Goal: Task Accomplishment & Management: Manage account settings

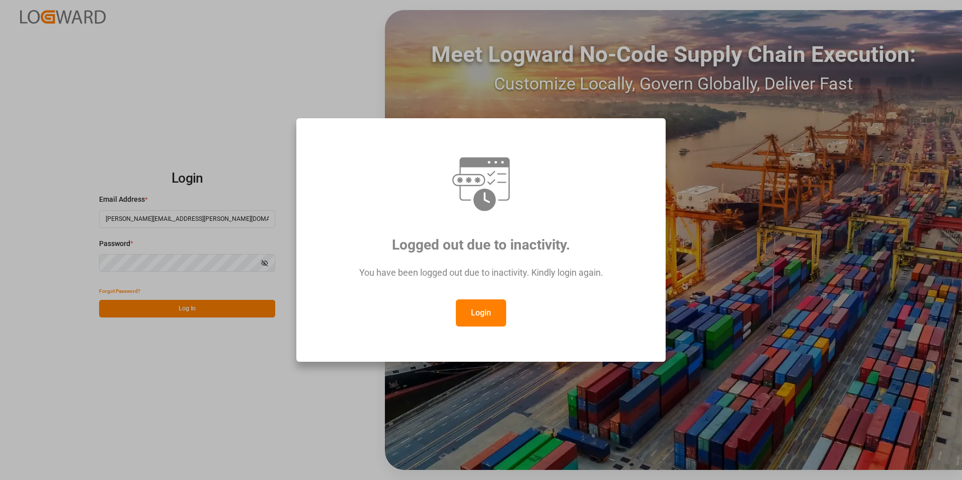
click at [485, 308] on button "Login" at bounding box center [481, 312] width 50 height 27
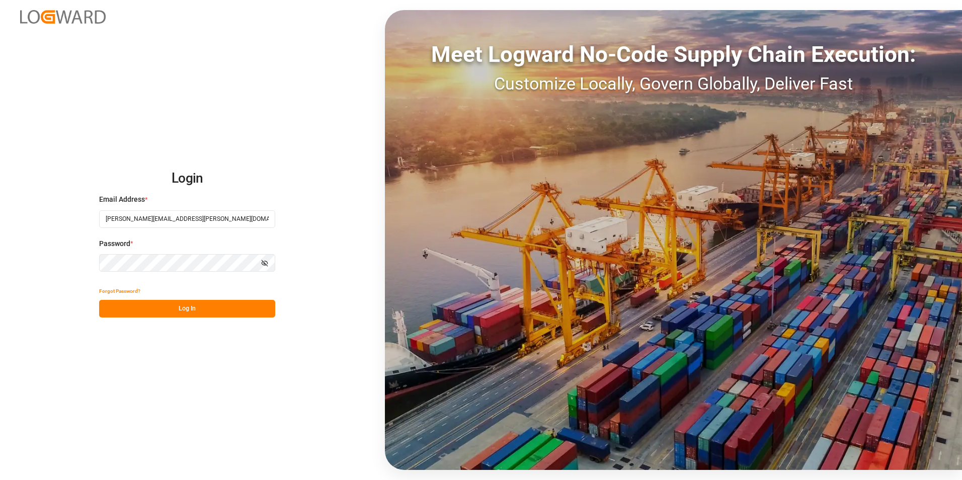
click at [231, 311] on button "Log In" at bounding box center [187, 309] width 176 height 18
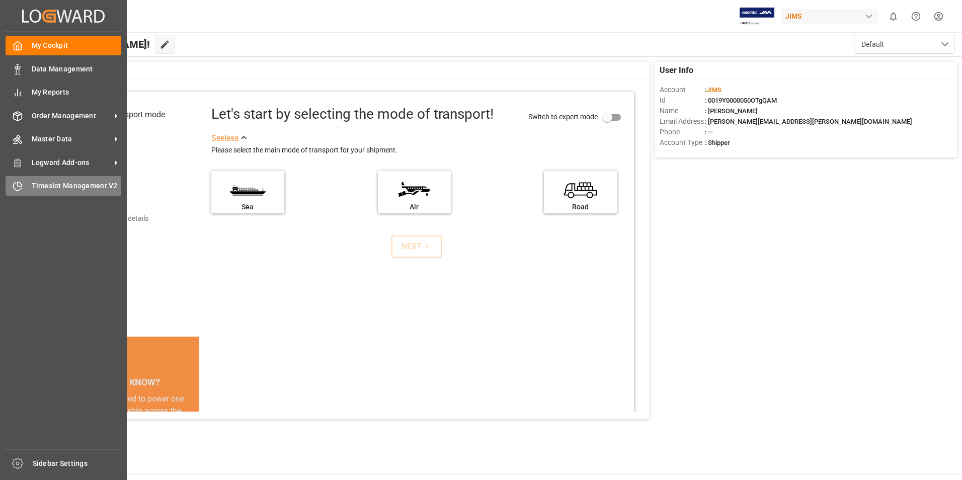
click at [44, 188] on span "Timeslot Management V2" at bounding box center [77, 186] width 90 height 11
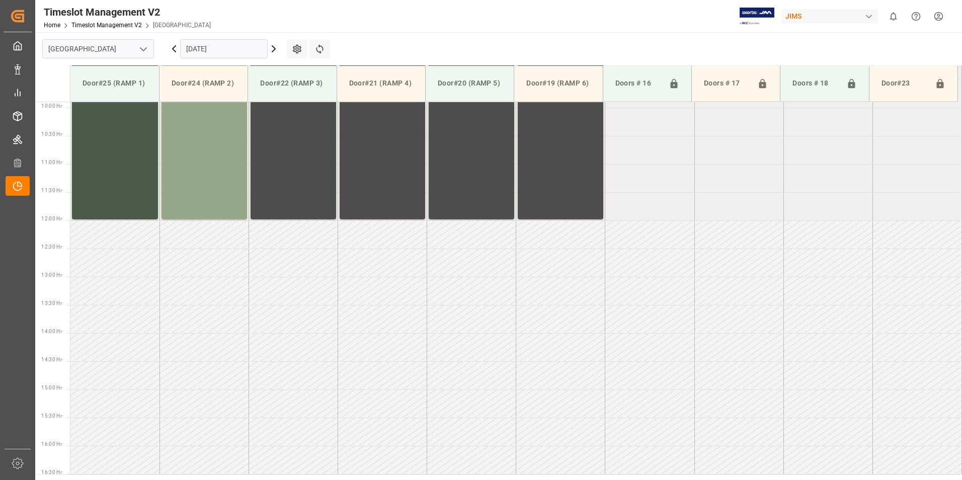
scroll to position [306, 0]
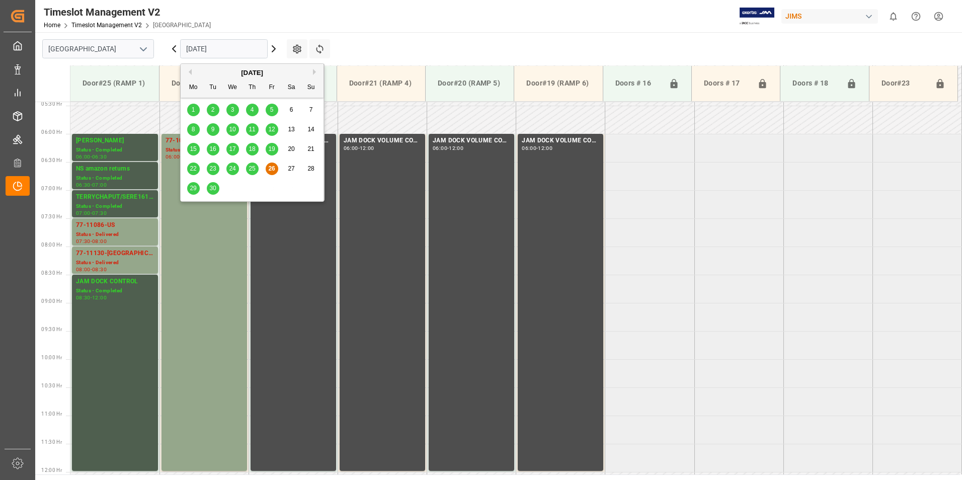
click at [202, 48] on input "[DATE]" at bounding box center [224, 48] width 88 height 19
click at [249, 168] on span "25" at bounding box center [252, 168] width 7 height 7
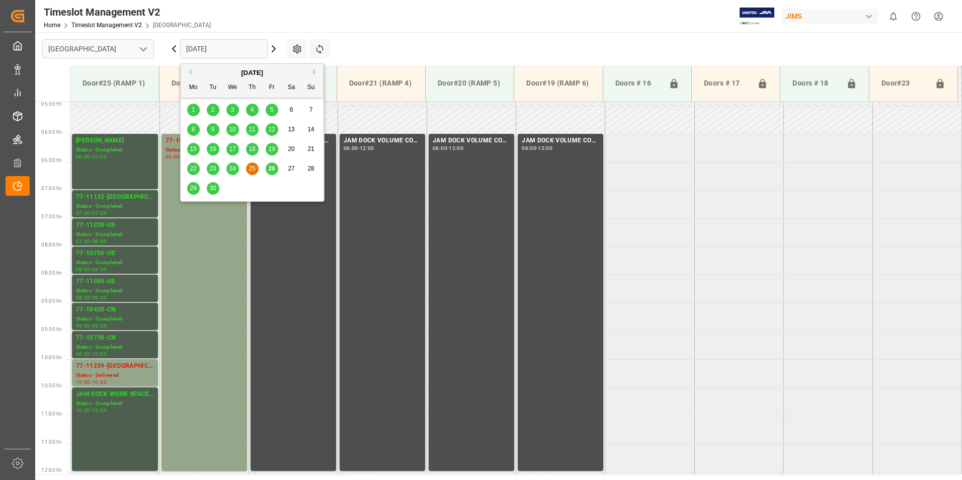
click at [225, 49] on input "[DATE]" at bounding box center [224, 48] width 88 height 19
click at [277, 169] on div "26" at bounding box center [272, 169] width 13 height 12
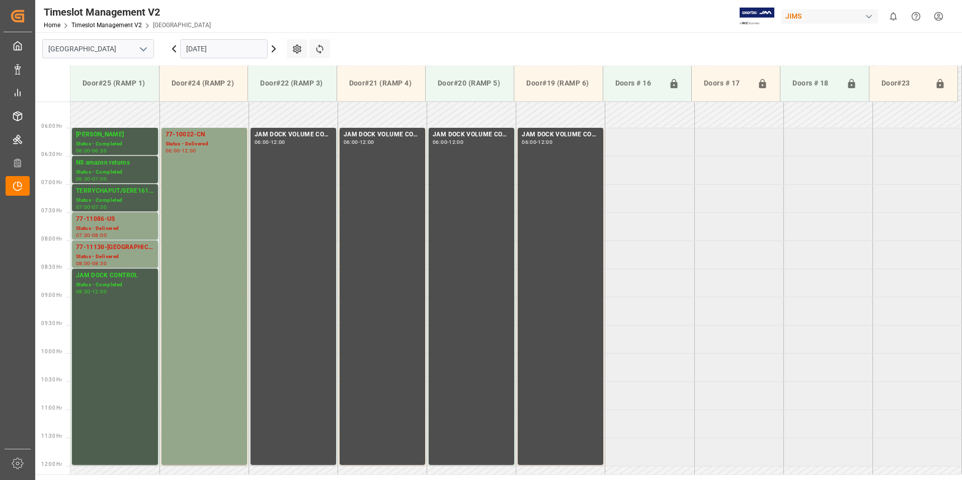
scroll to position [262, 0]
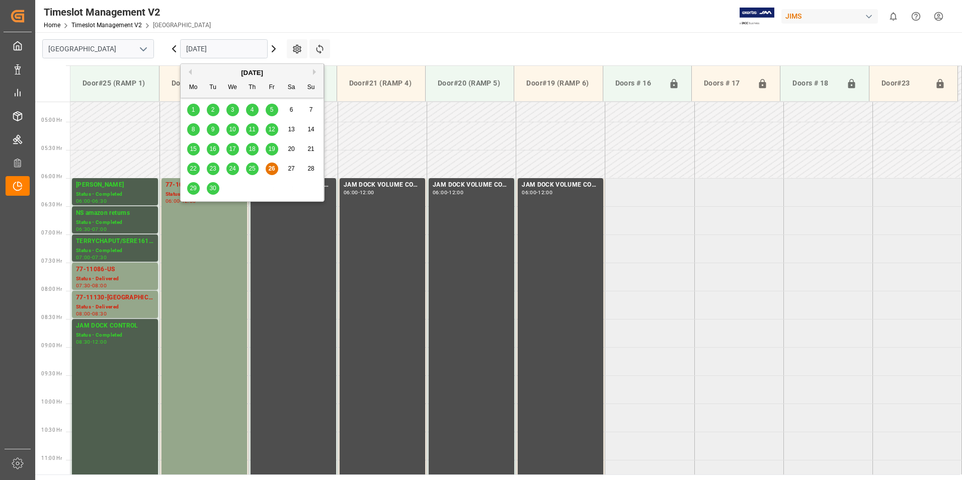
click at [205, 44] on input "[DATE]" at bounding box center [224, 48] width 88 height 19
click at [192, 191] on span "29" at bounding box center [193, 188] width 7 height 7
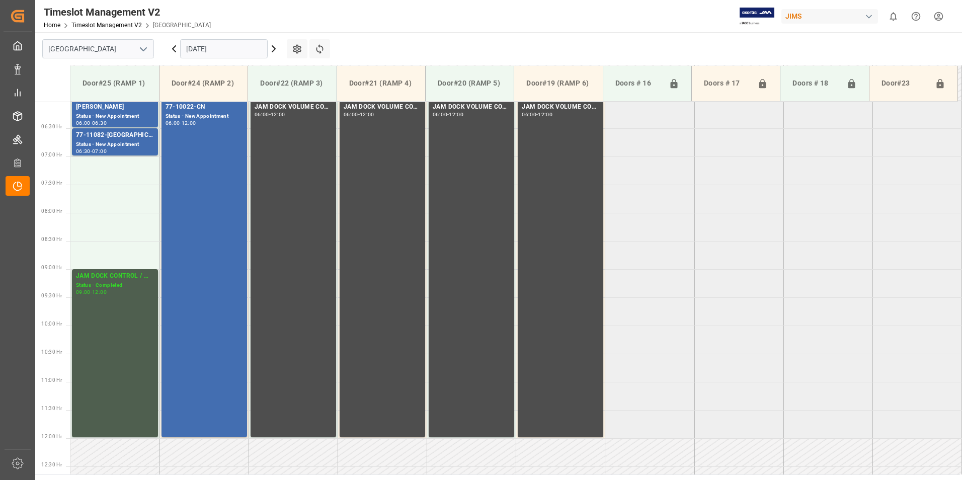
scroll to position [312, 0]
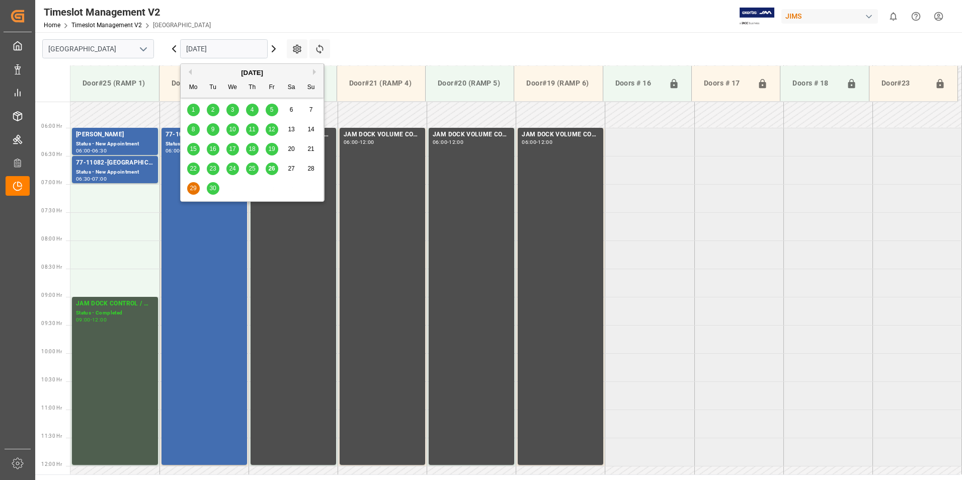
click at [229, 47] on input "[DATE]" at bounding box center [224, 48] width 88 height 19
click at [212, 189] on span "30" at bounding box center [212, 188] width 7 height 7
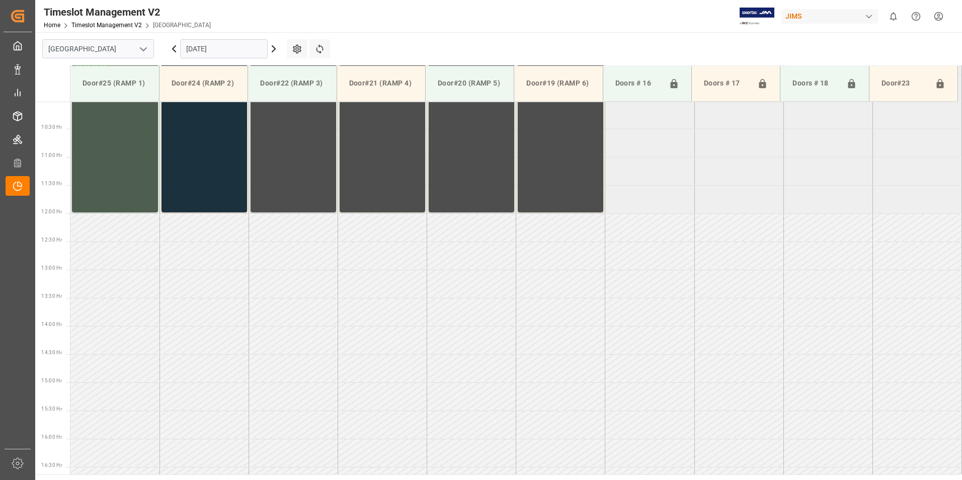
scroll to position [614, 0]
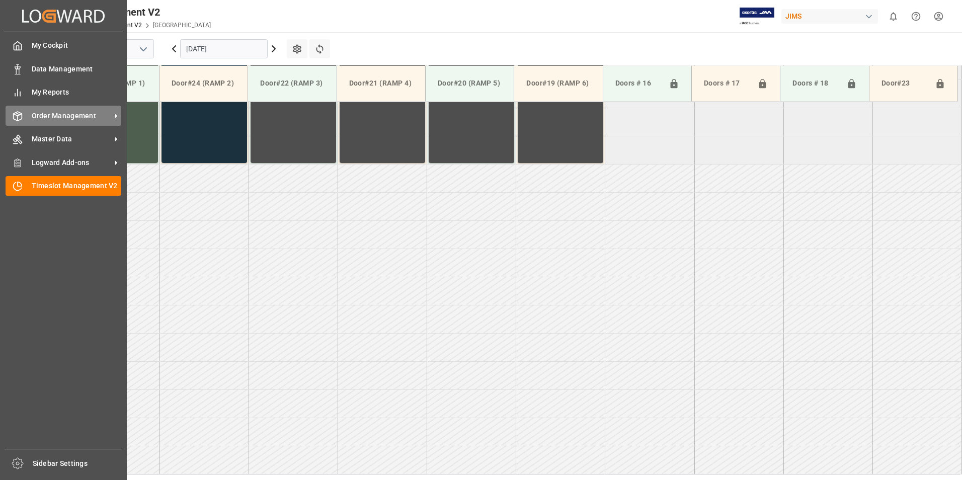
click at [69, 118] on span "Order Management" at bounding box center [72, 116] width 80 height 11
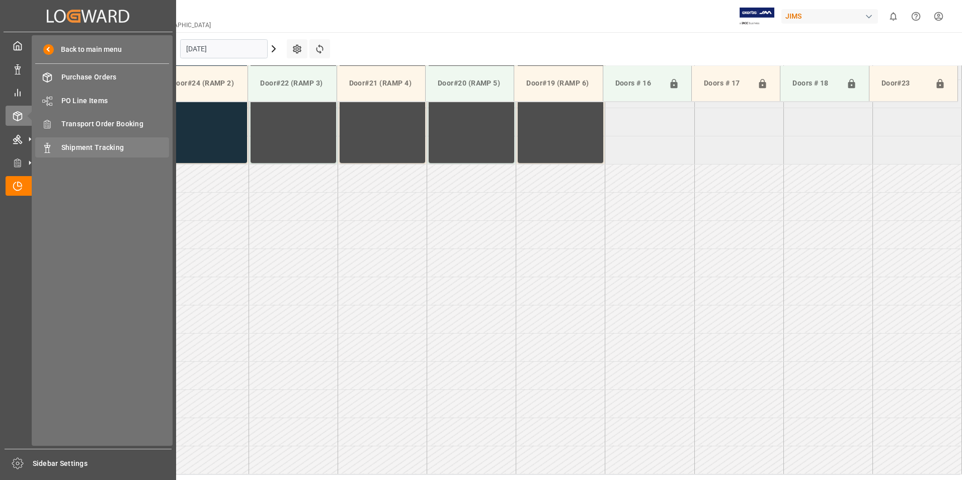
click at [101, 148] on span "Shipment Tracking" at bounding box center [115, 147] width 108 height 11
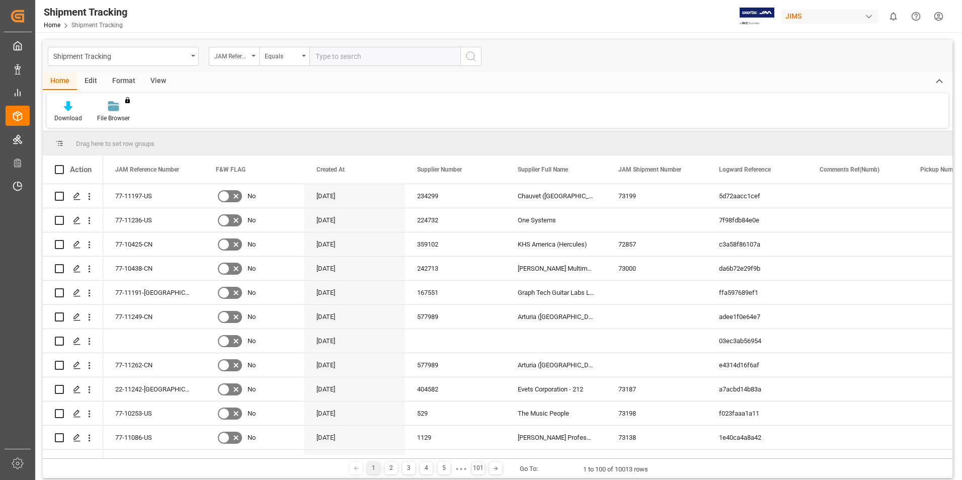
click at [323, 54] on input "text" at bounding box center [384, 56] width 151 height 19
type input "77-7739-CN"
click at [468, 56] on icon "search button" at bounding box center [471, 56] width 12 height 12
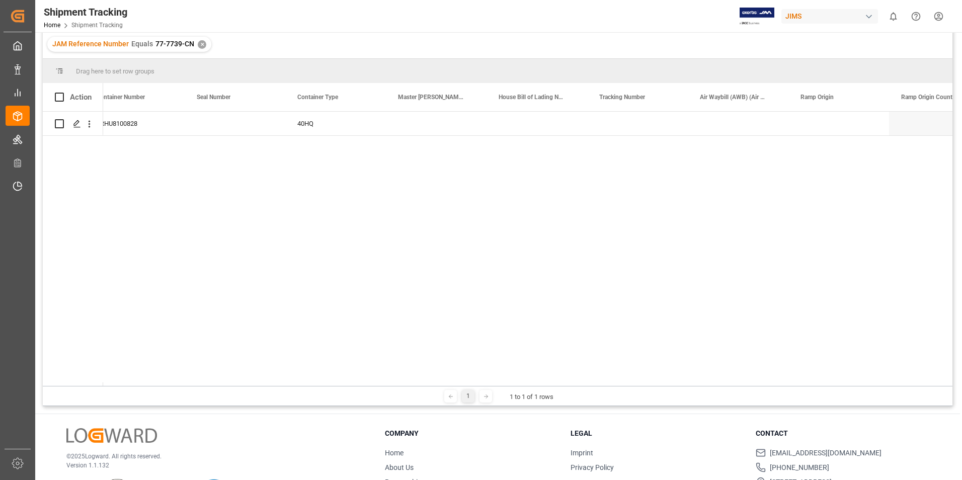
scroll to position [0, 2071]
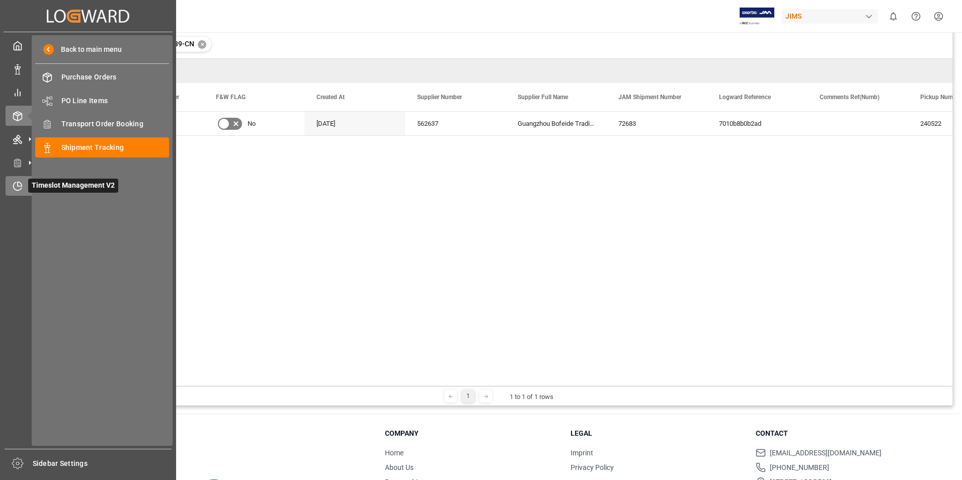
click at [60, 187] on span "Timeslot Management V2" at bounding box center [73, 186] width 90 height 14
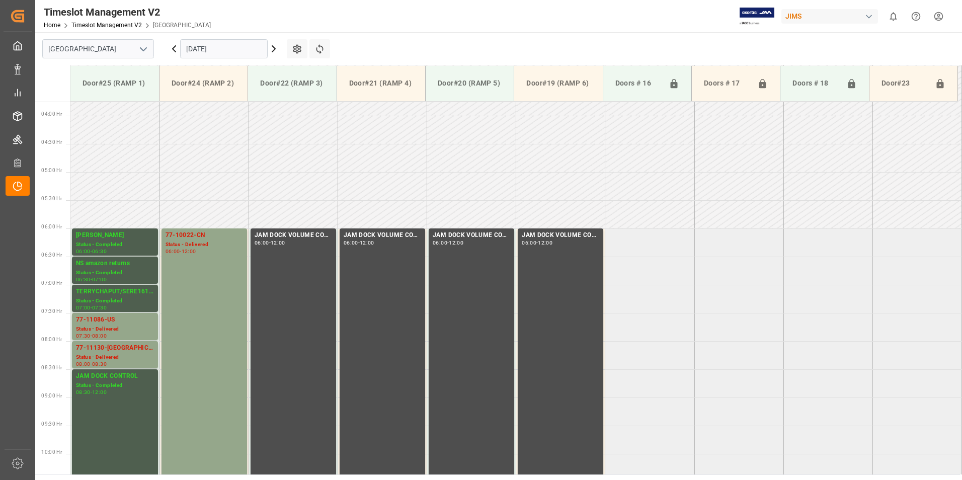
click at [212, 44] on input "[DATE]" at bounding box center [224, 48] width 88 height 19
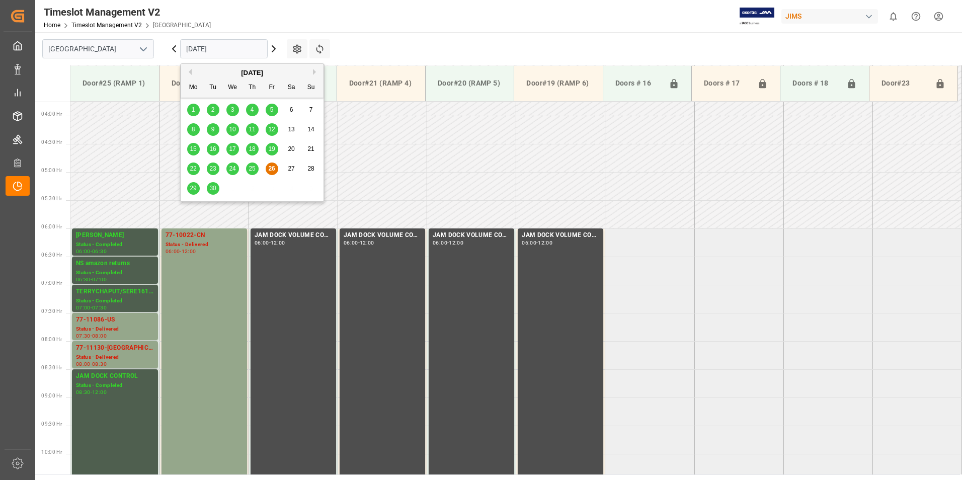
click at [195, 189] on span "29" at bounding box center [193, 188] width 7 height 7
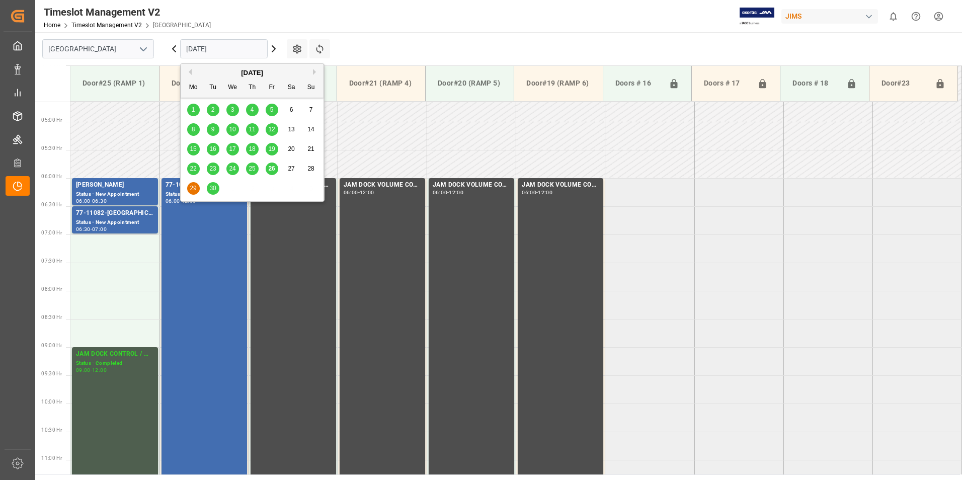
click at [213, 41] on input "[DATE]" at bounding box center [224, 48] width 88 height 19
click at [215, 190] on span "30" at bounding box center [212, 188] width 7 height 7
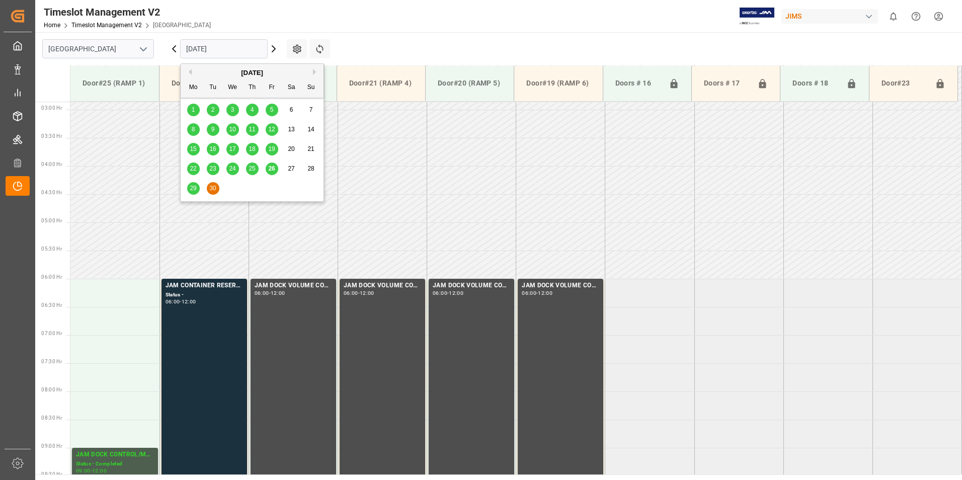
click at [204, 50] on input "[DATE]" at bounding box center [224, 48] width 88 height 19
click at [313, 70] on button "Next Month" at bounding box center [316, 72] width 6 height 6
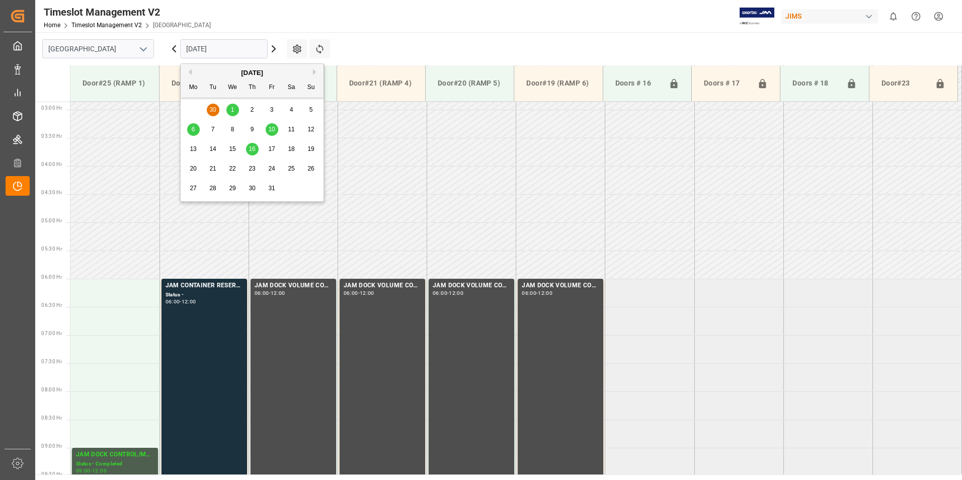
click at [233, 112] on span "1" at bounding box center [233, 109] width 4 height 7
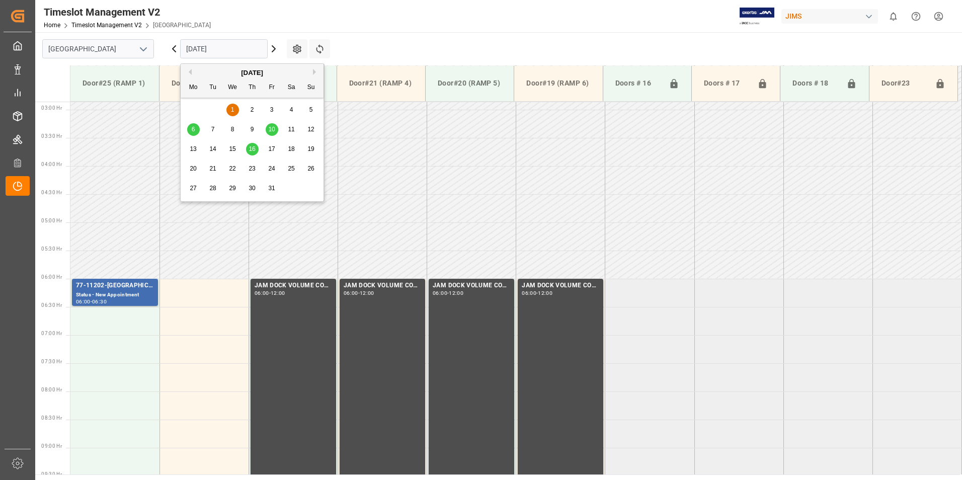
click at [213, 48] on input "[DATE]" at bounding box center [224, 48] width 88 height 19
click at [272, 130] on span "10" at bounding box center [271, 129] width 7 height 7
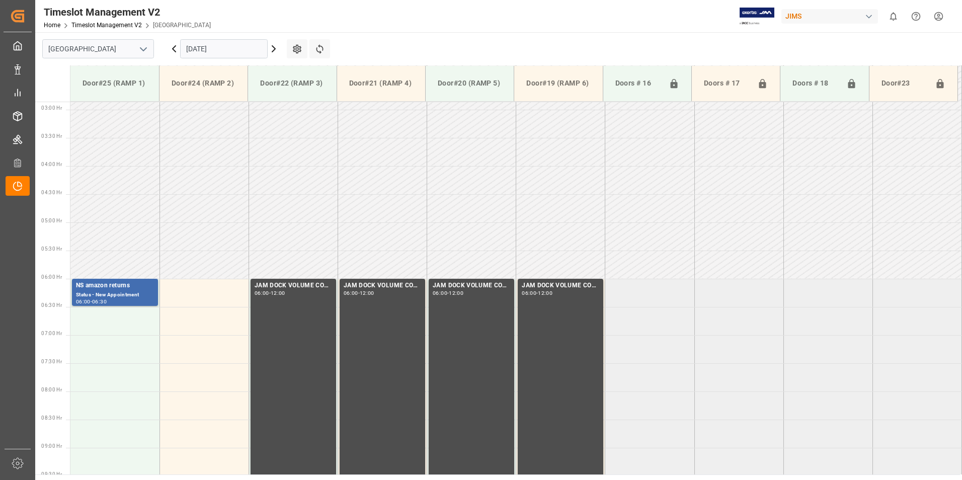
click at [222, 50] on input "[DATE]" at bounding box center [224, 48] width 88 height 19
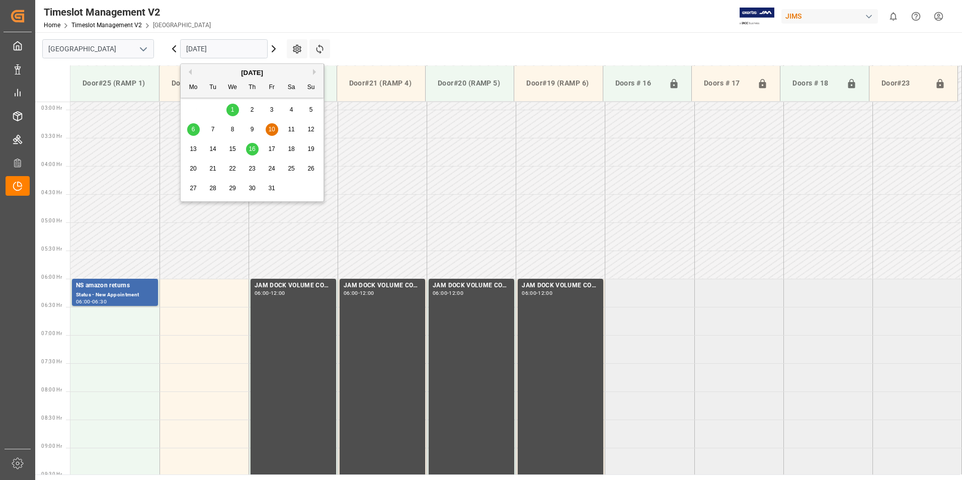
click at [194, 130] on span "6" at bounding box center [194, 129] width 4 height 7
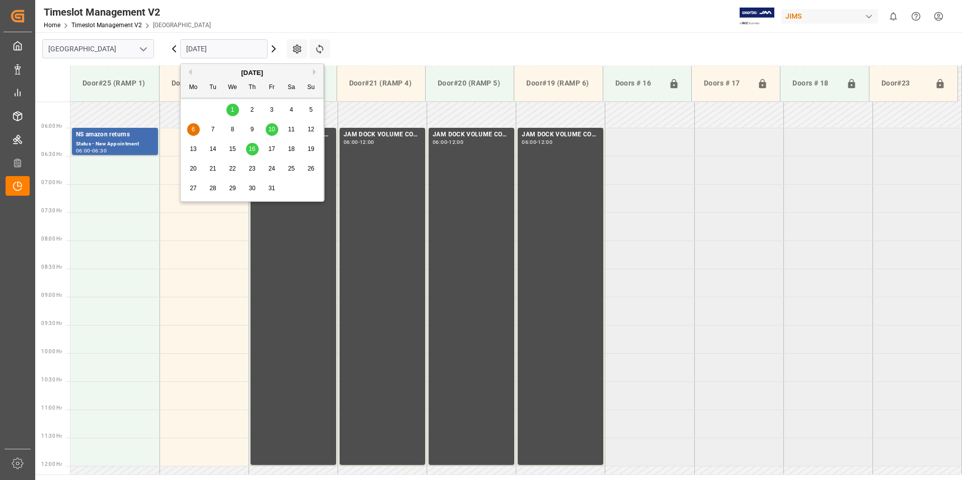
click at [207, 47] on input "[DATE]" at bounding box center [224, 48] width 88 height 19
click at [246, 149] on div "16" at bounding box center [252, 149] width 13 height 12
click at [217, 43] on input "[DATE]" at bounding box center [224, 48] width 88 height 19
click at [191, 71] on button "Previous Month" at bounding box center [189, 72] width 6 height 6
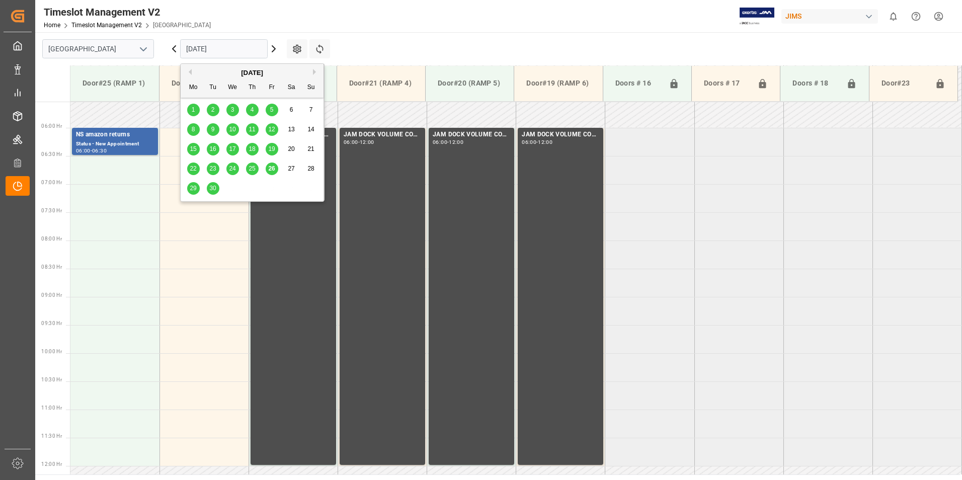
click at [254, 169] on span "25" at bounding box center [252, 168] width 7 height 7
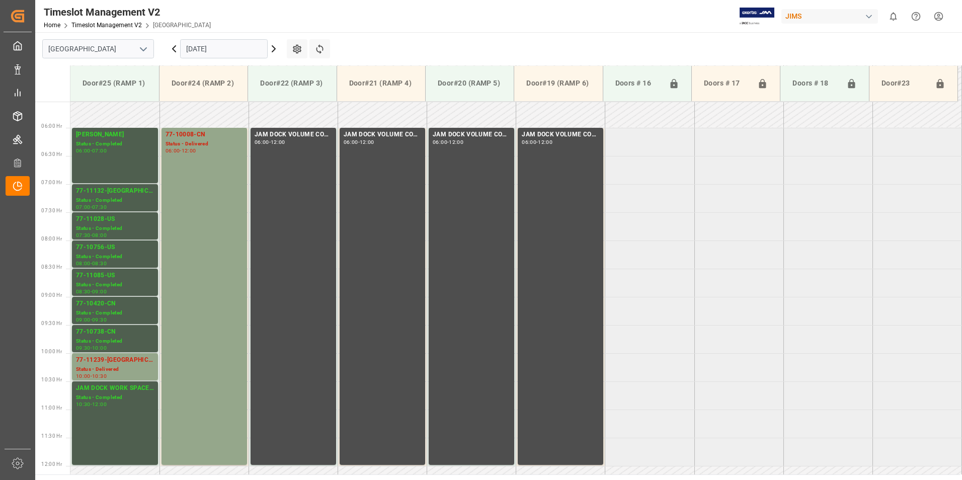
click at [221, 50] on input "[DATE]" at bounding box center [224, 48] width 88 height 19
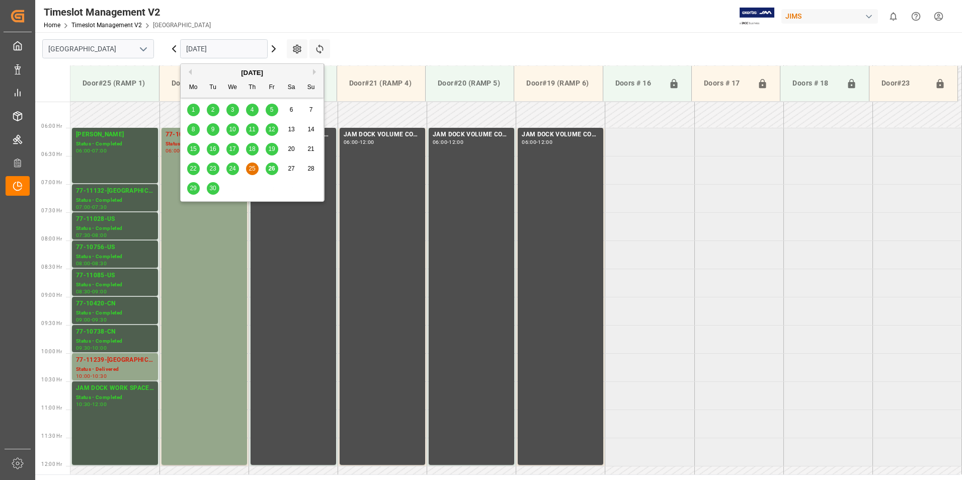
click at [271, 169] on span "26" at bounding box center [271, 168] width 7 height 7
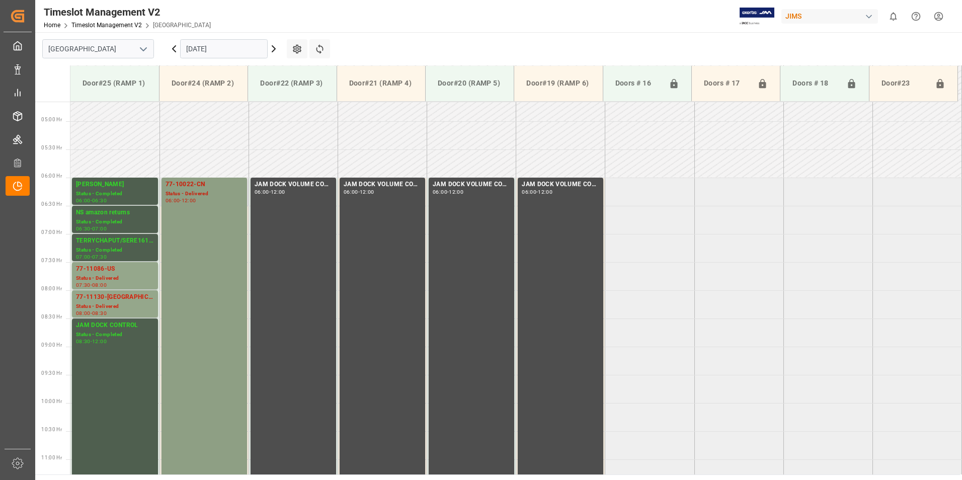
scroll to position [262, 0]
